Goal: Navigation & Orientation: Find specific page/section

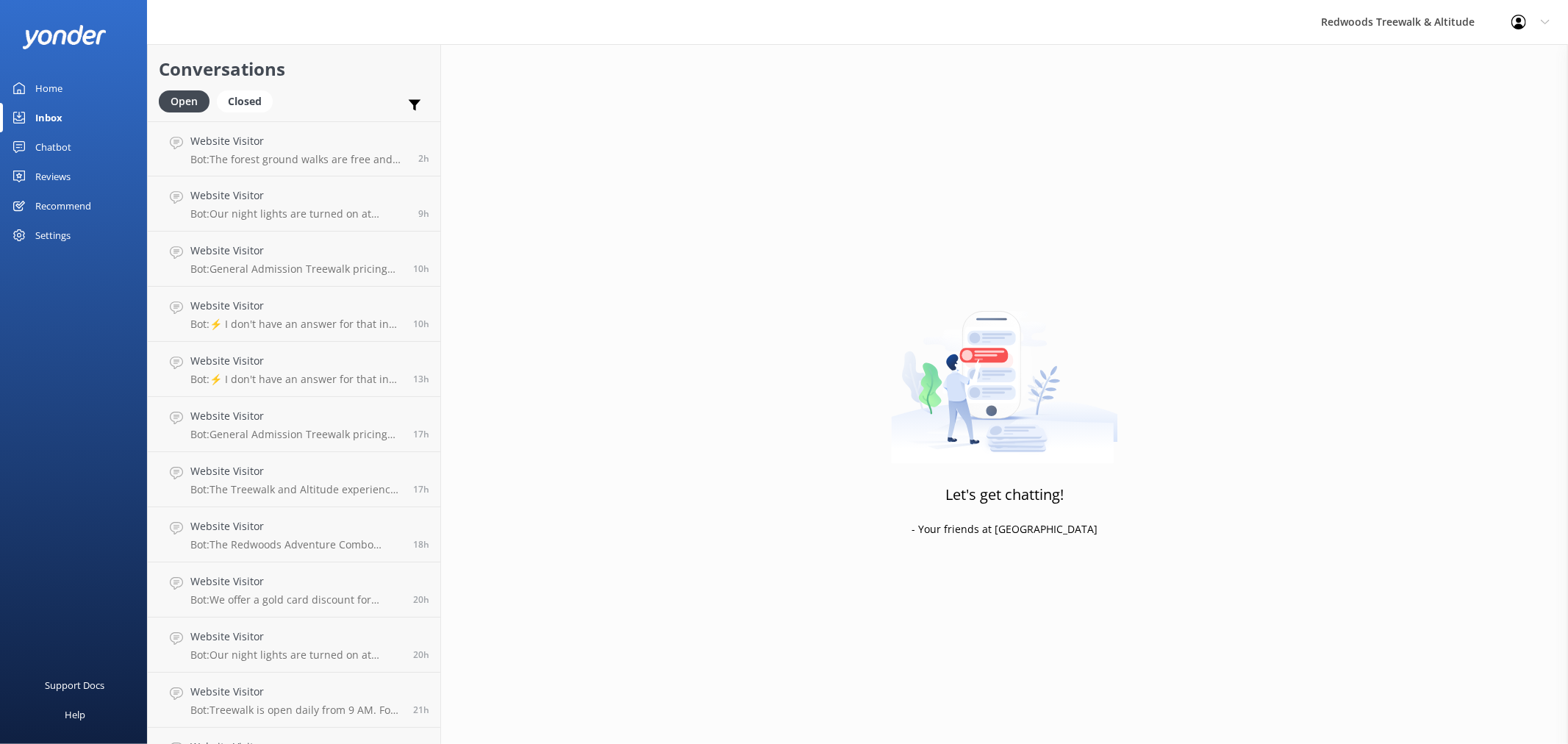
click at [53, 81] on div "Home" at bounding box center [49, 88] width 27 height 29
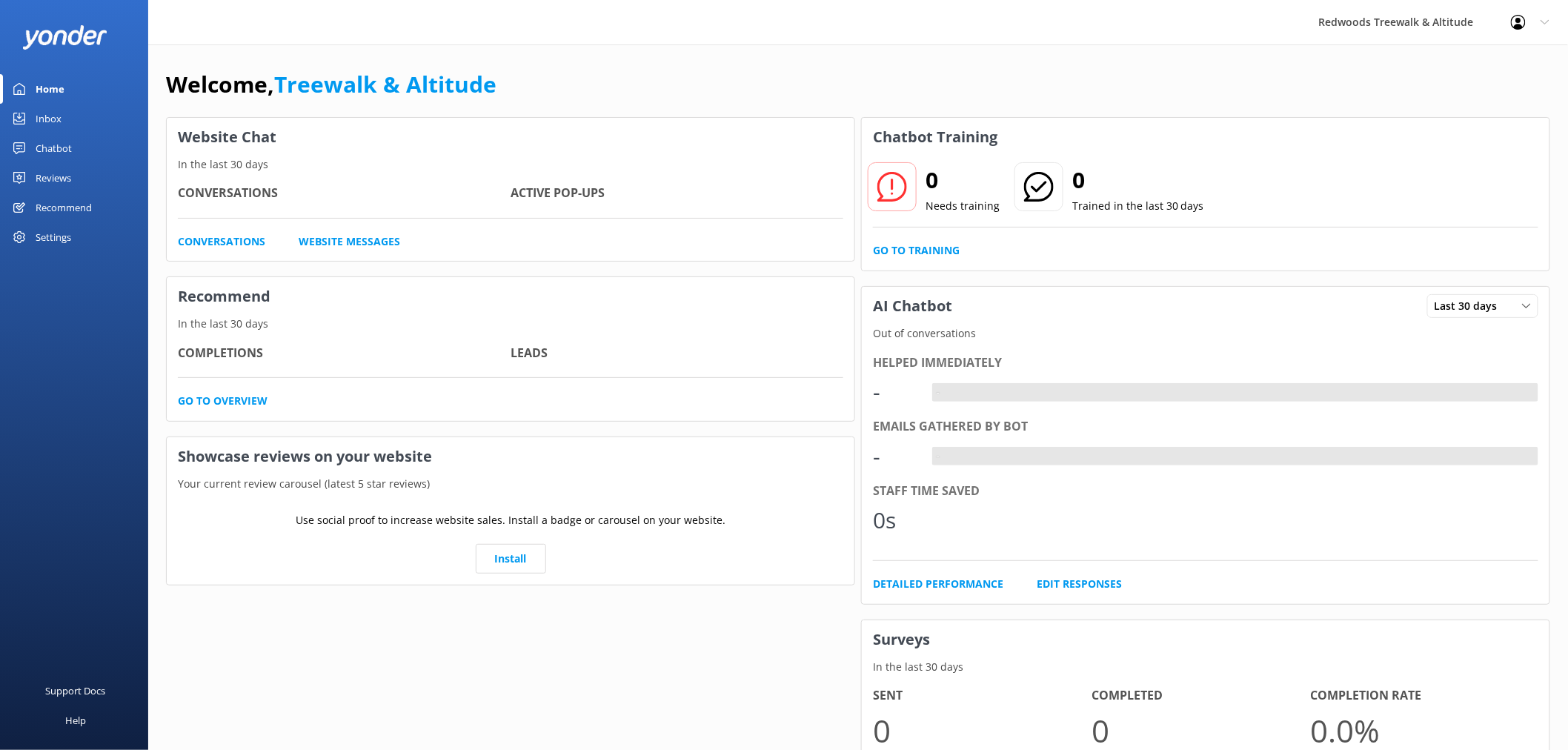
click at [73, 179] on link "Reviews" at bounding box center [74, 177] width 148 height 29
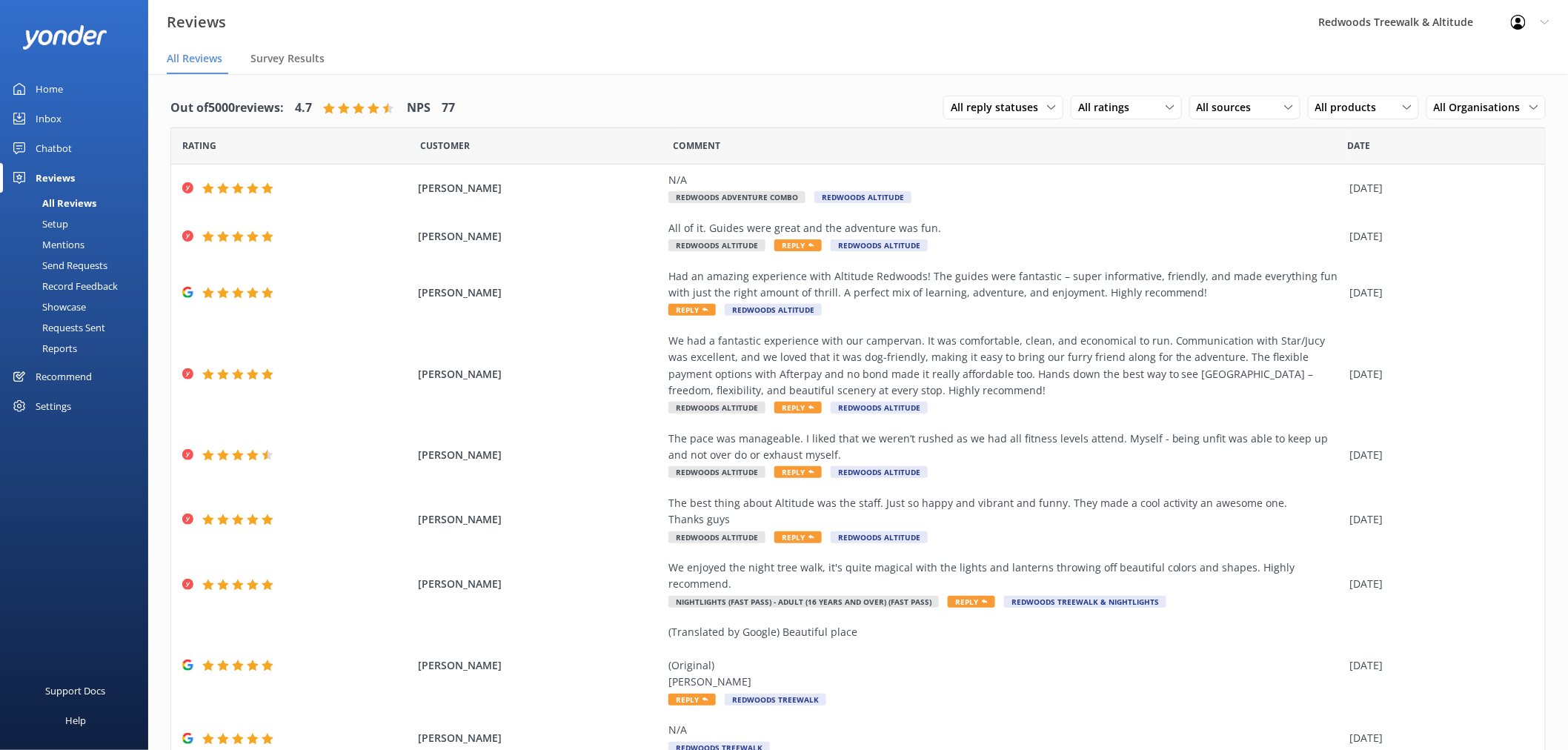
click at [78, 120] on link "Inbox" at bounding box center [74, 118] width 148 height 29
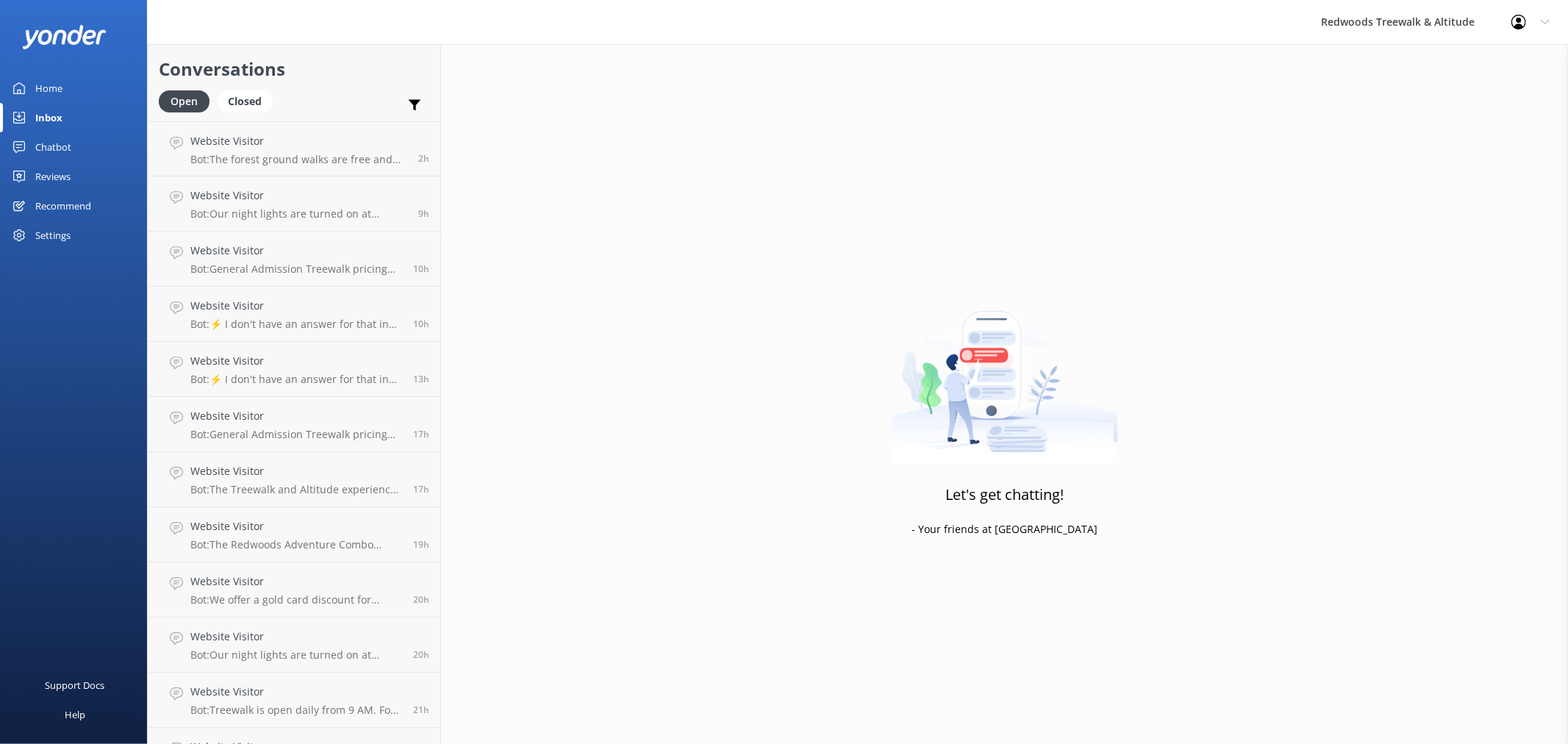
click at [84, 81] on link "Home" at bounding box center [73, 88] width 147 height 29
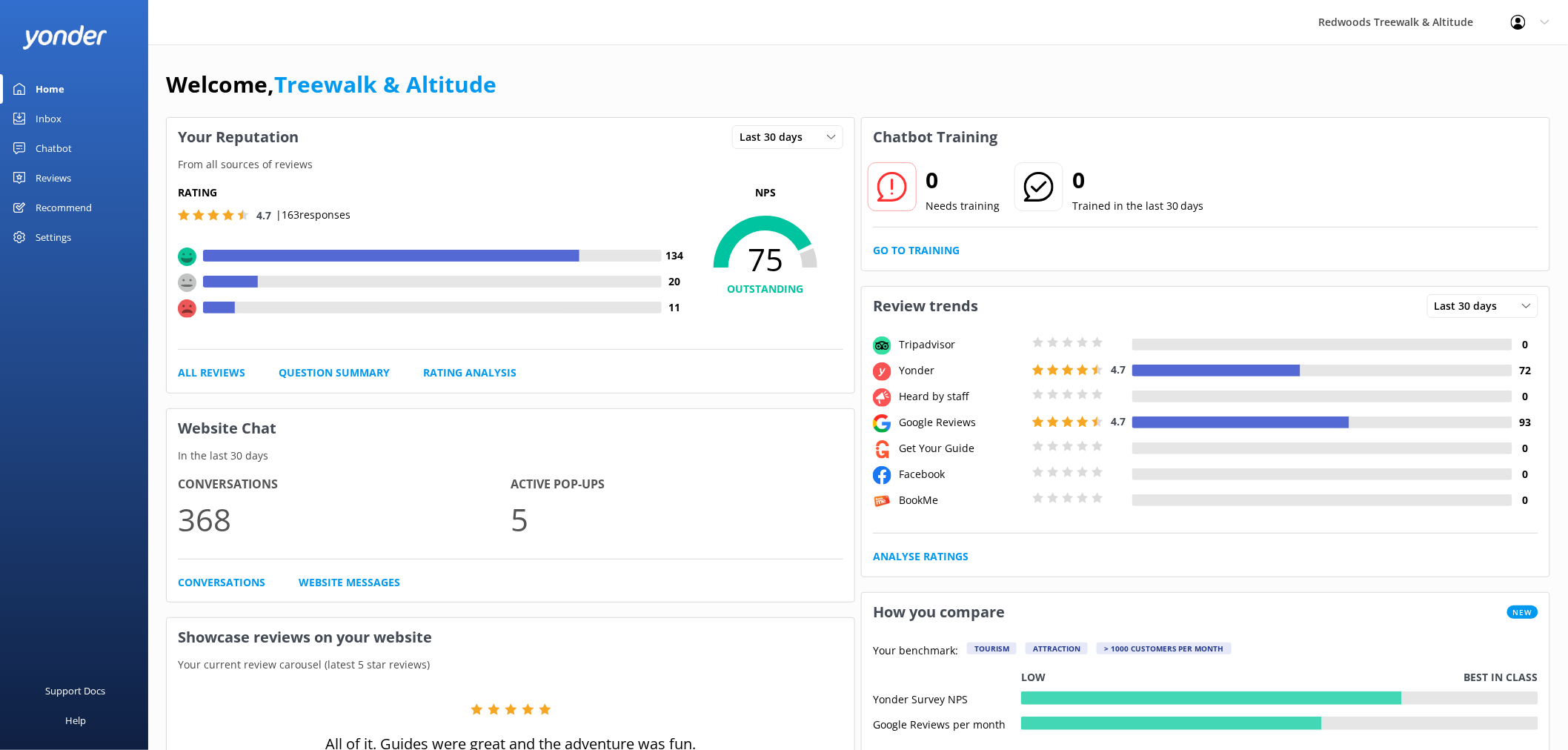
click at [122, 186] on link "Reviews" at bounding box center [74, 177] width 148 height 29
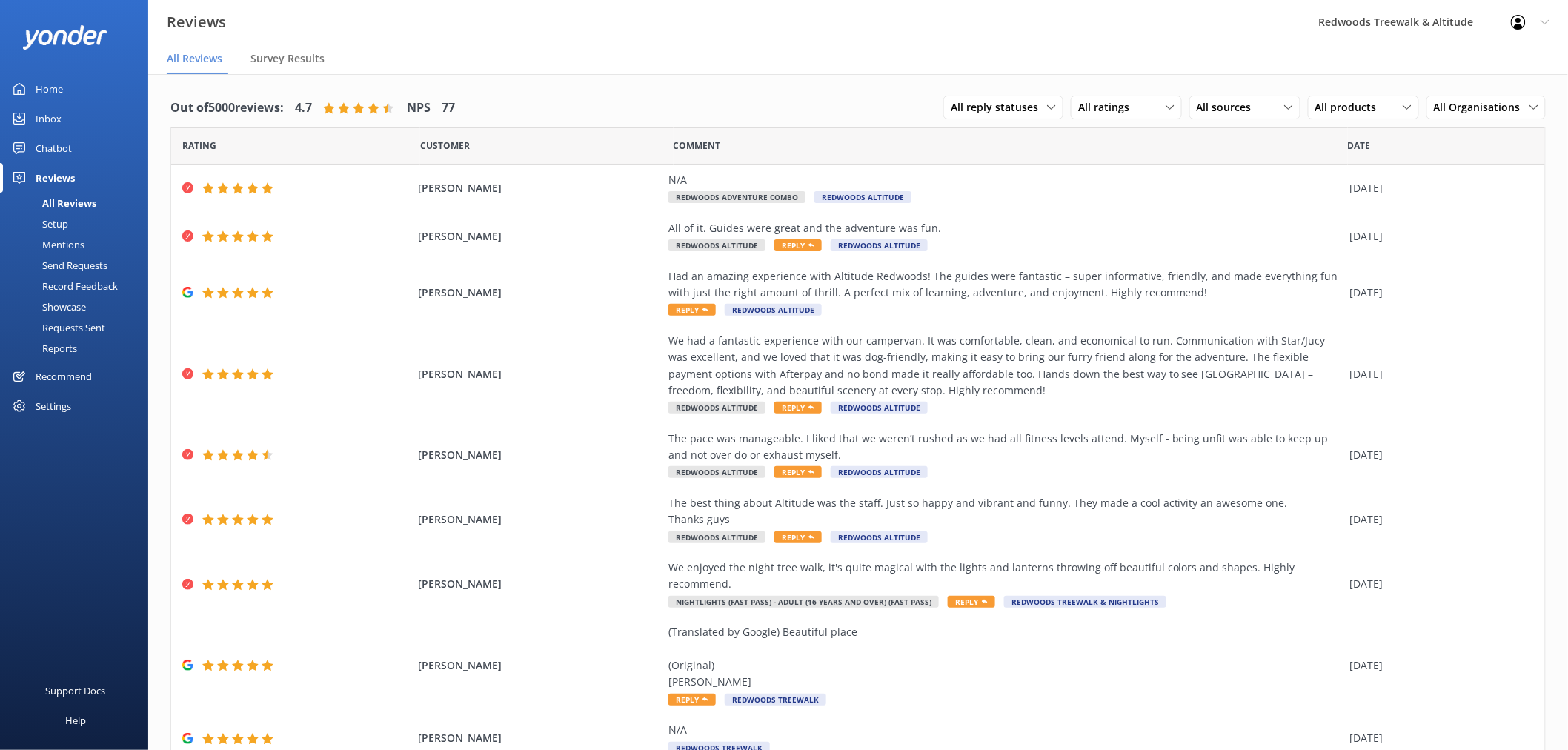
click at [83, 113] on link "Inbox" at bounding box center [74, 118] width 148 height 29
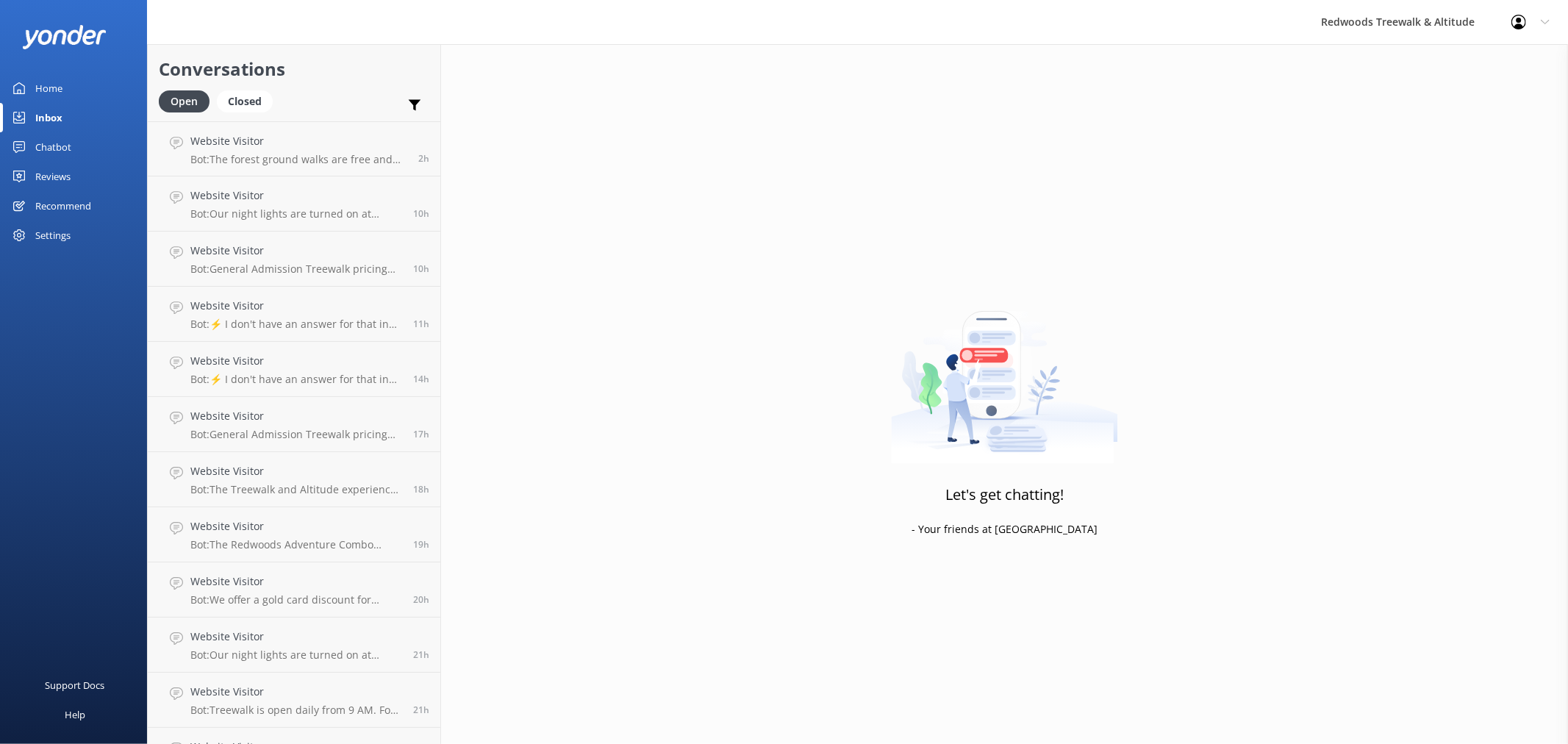
click at [49, 149] on div "Chatbot" at bounding box center [53, 147] width 36 height 29
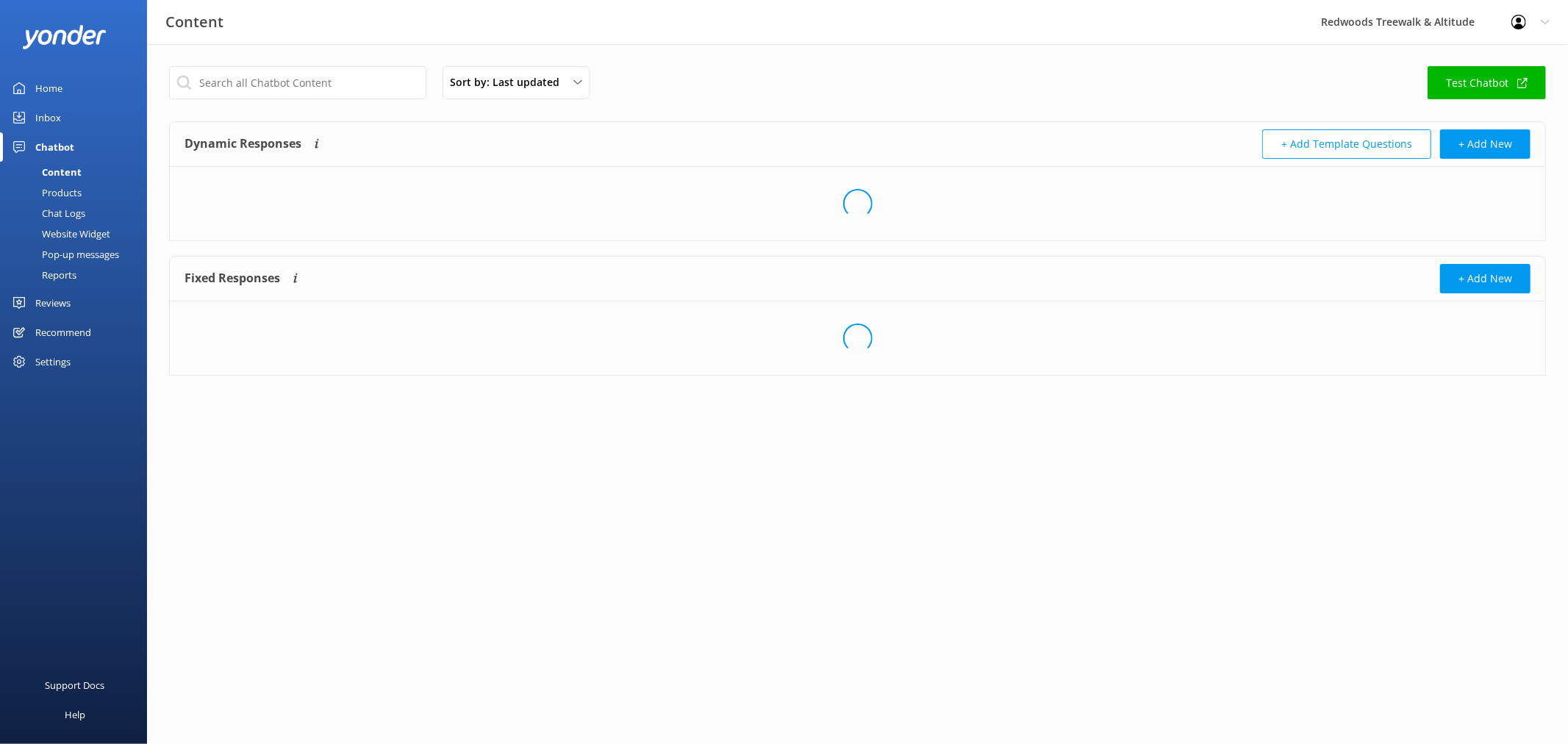
click at [59, 297] on div "Reviews" at bounding box center [53, 302] width 36 height 29
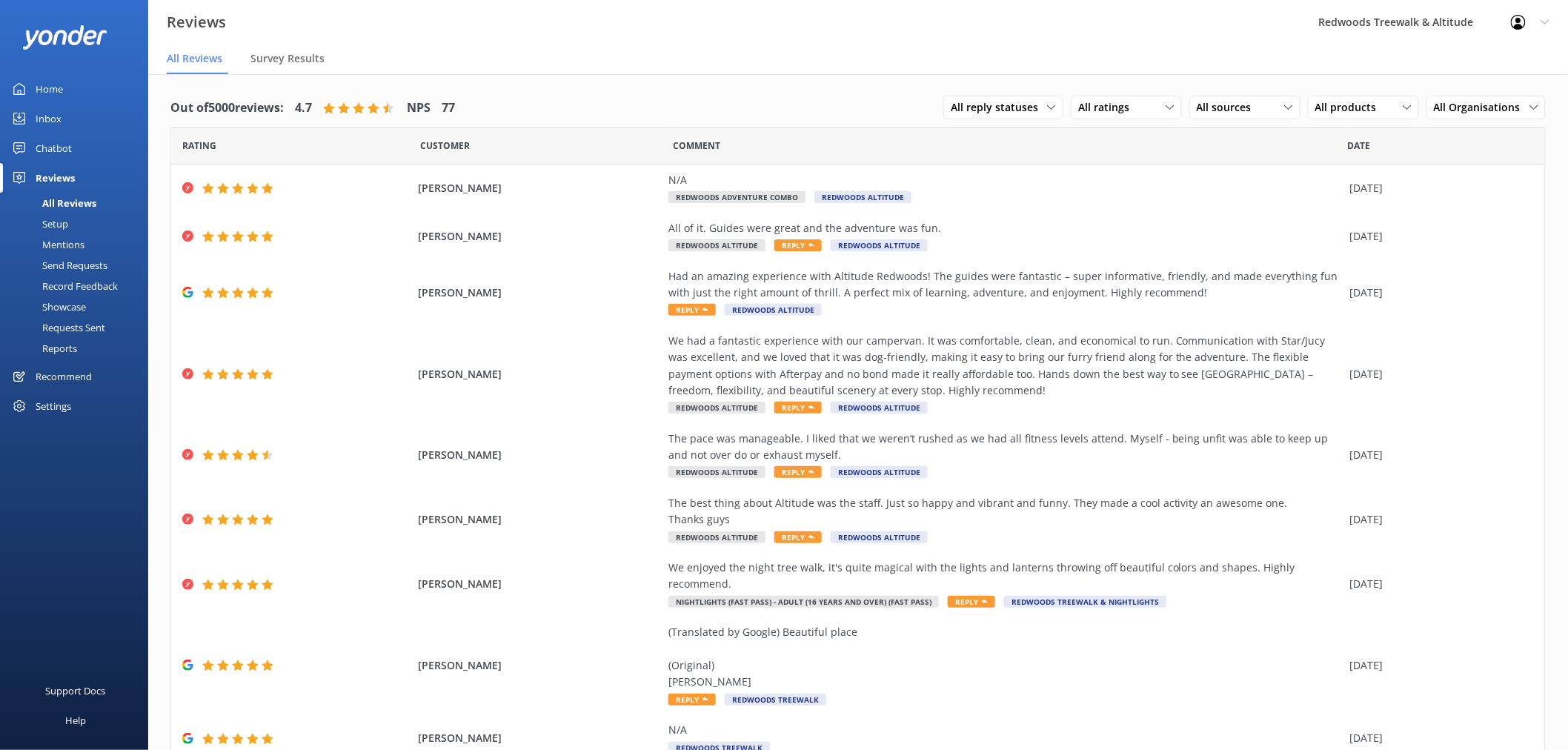
click at [99, 122] on link "Inbox" at bounding box center [74, 118] width 148 height 29
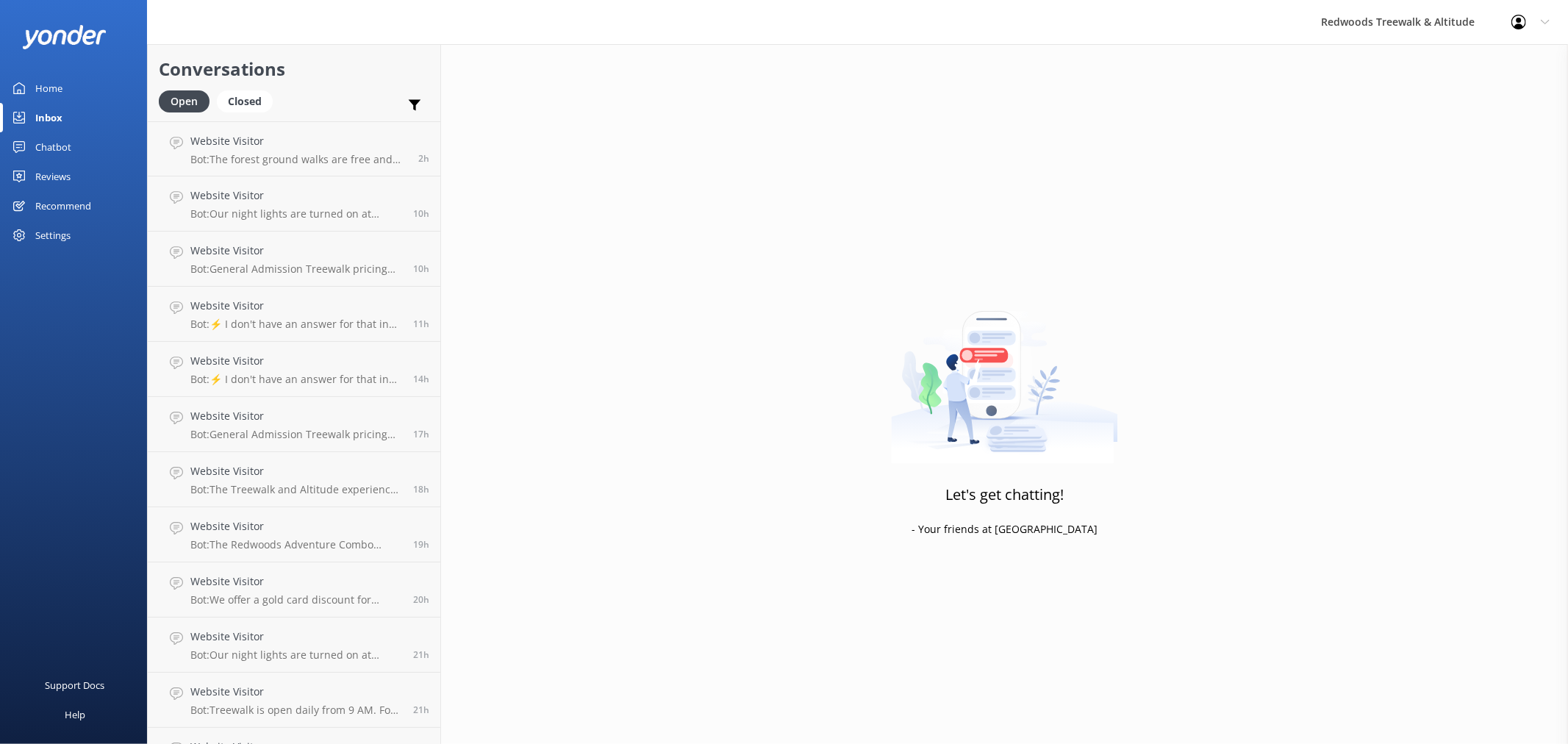
click at [74, 83] on link "Home" at bounding box center [73, 88] width 147 height 29
